Goal: Task Accomplishment & Management: Use online tool/utility

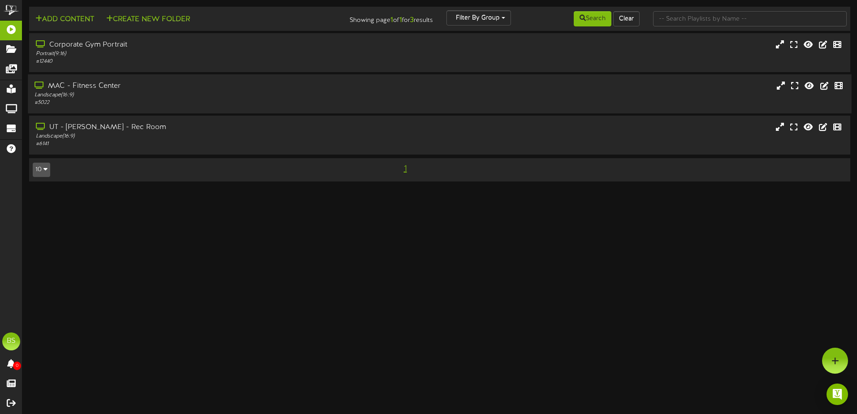
click at [204, 102] on div "# 5022" at bounding box center [200, 103] width 330 height 8
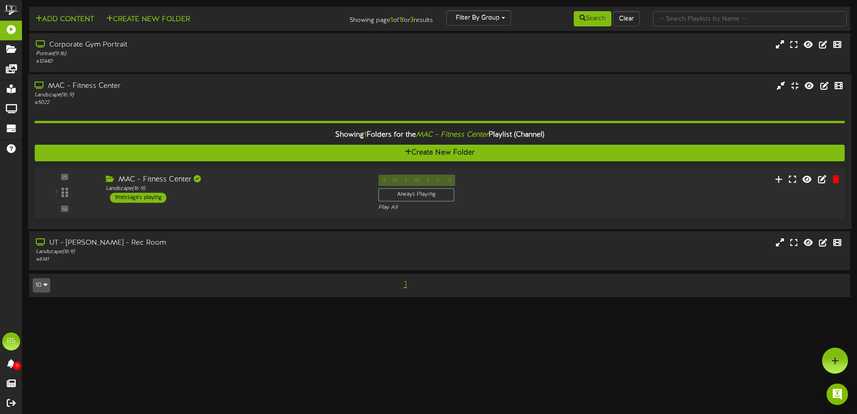
click at [602, 179] on div "3 ( 16:9" at bounding box center [439, 193] width 818 height 37
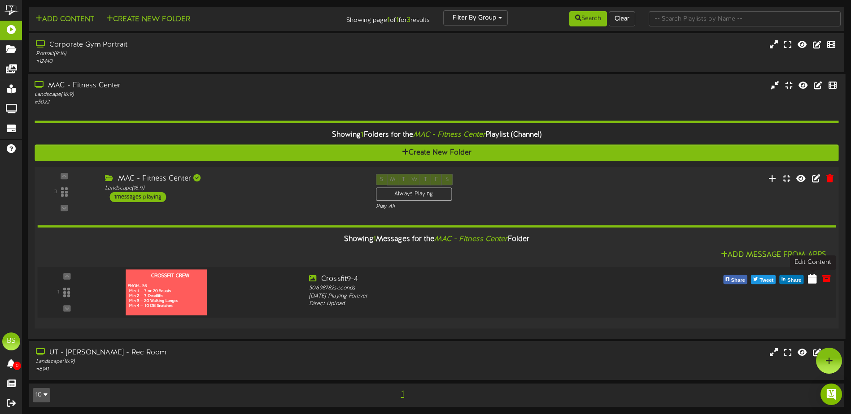
click at [810, 281] on icon at bounding box center [812, 279] width 9 height 10
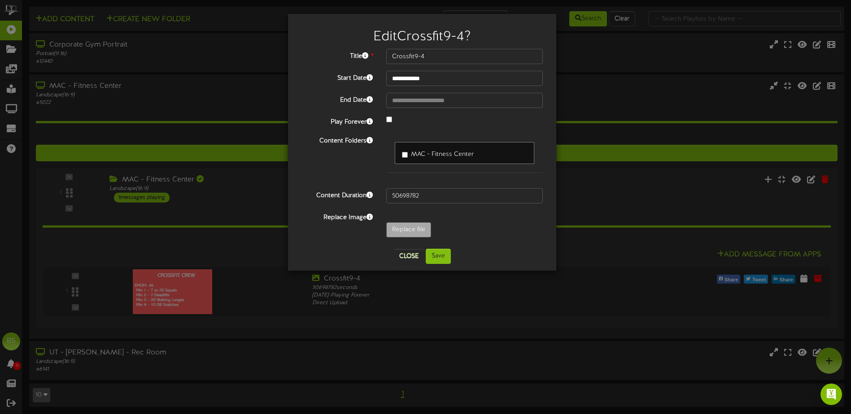
click at [471, 234] on div "Replace file" at bounding box center [464, 232] width 170 height 20
type input "**********"
type input "HIIT10-29"
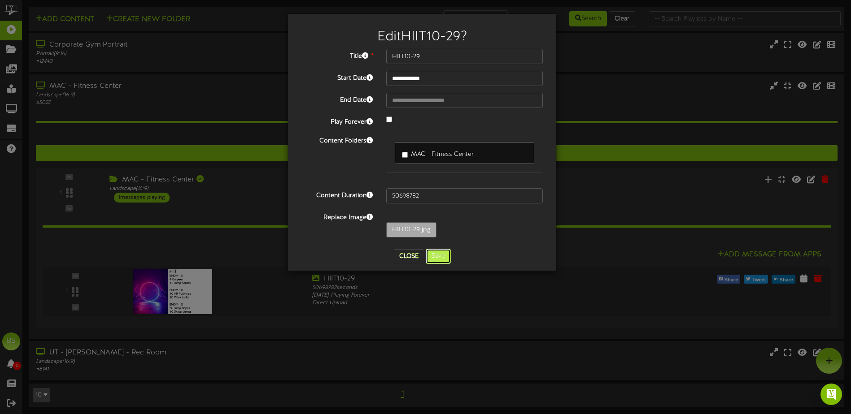
click at [433, 255] on button "Save" at bounding box center [438, 256] width 25 height 15
